Goal: Task Accomplishment & Management: Manage account settings

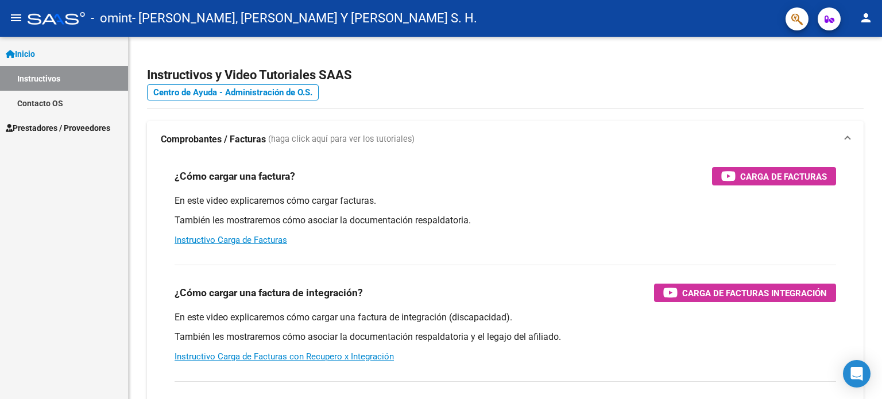
click at [71, 126] on span "Prestadores / Proveedores" at bounding box center [58, 128] width 105 height 13
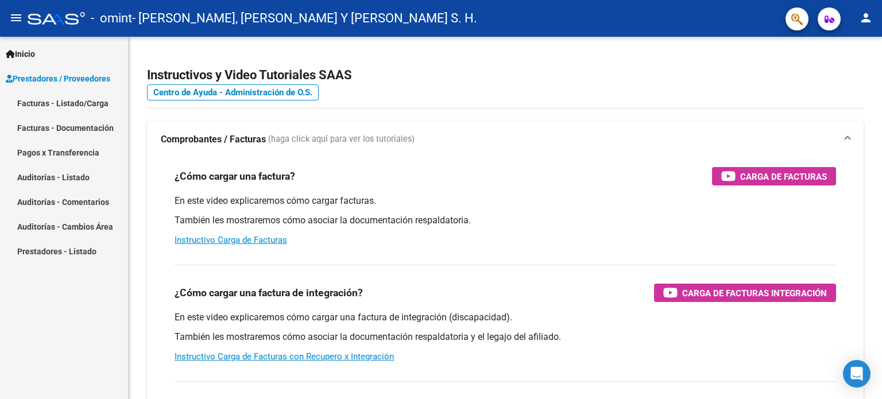
click at [75, 107] on link "Facturas - Listado/Carga" at bounding box center [64, 103] width 128 height 25
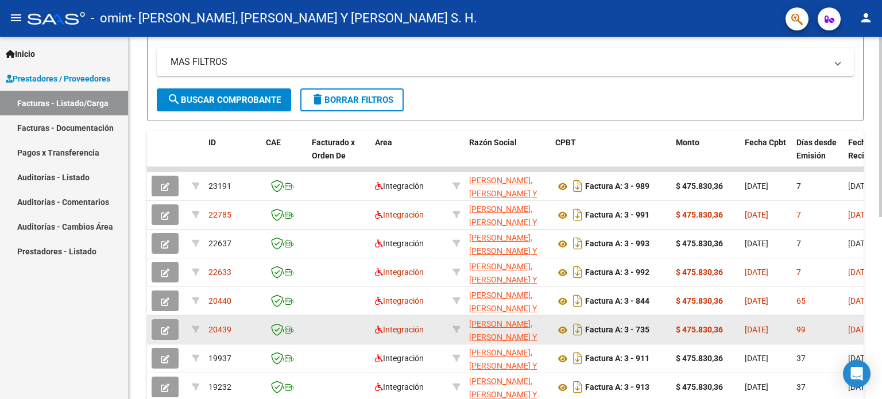
scroll to position [172, 0]
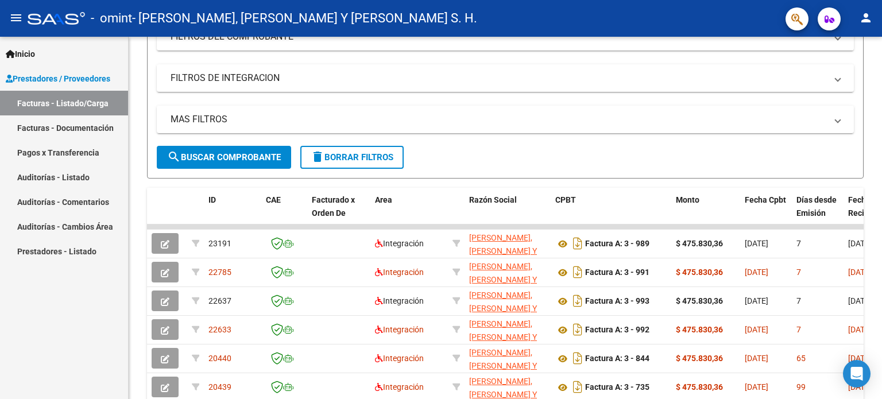
click at [864, 24] on mat-icon "person" at bounding box center [866, 18] width 14 height 14
click at [842, 81] on button "exit_to_app Salir" at bounding box center [842, 76] width 70 height 28
